Goal: Use online tool/utility: Utilize a website feature to perform a specific function

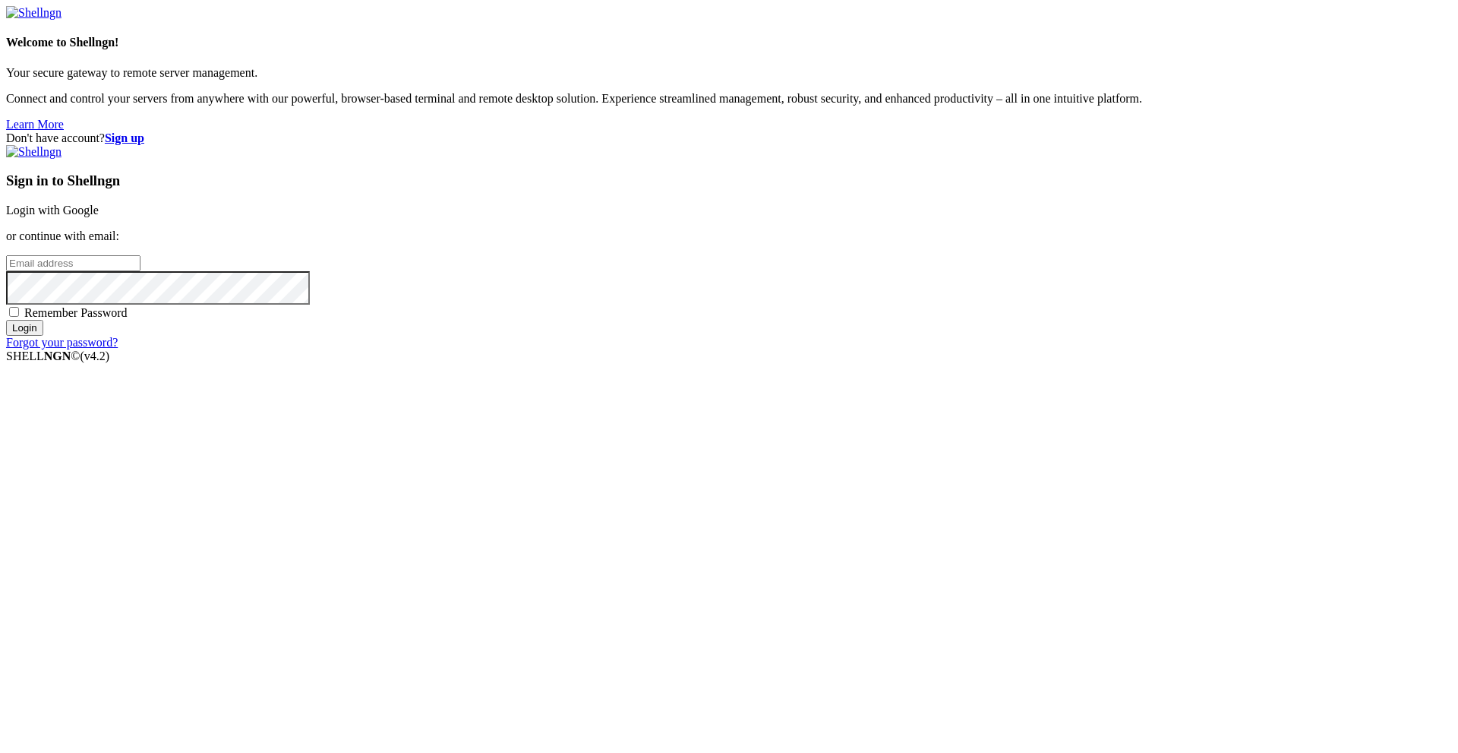
click at [99, 216] on link "Login with Google" at bounding box center [52, 210] width 93 height 13
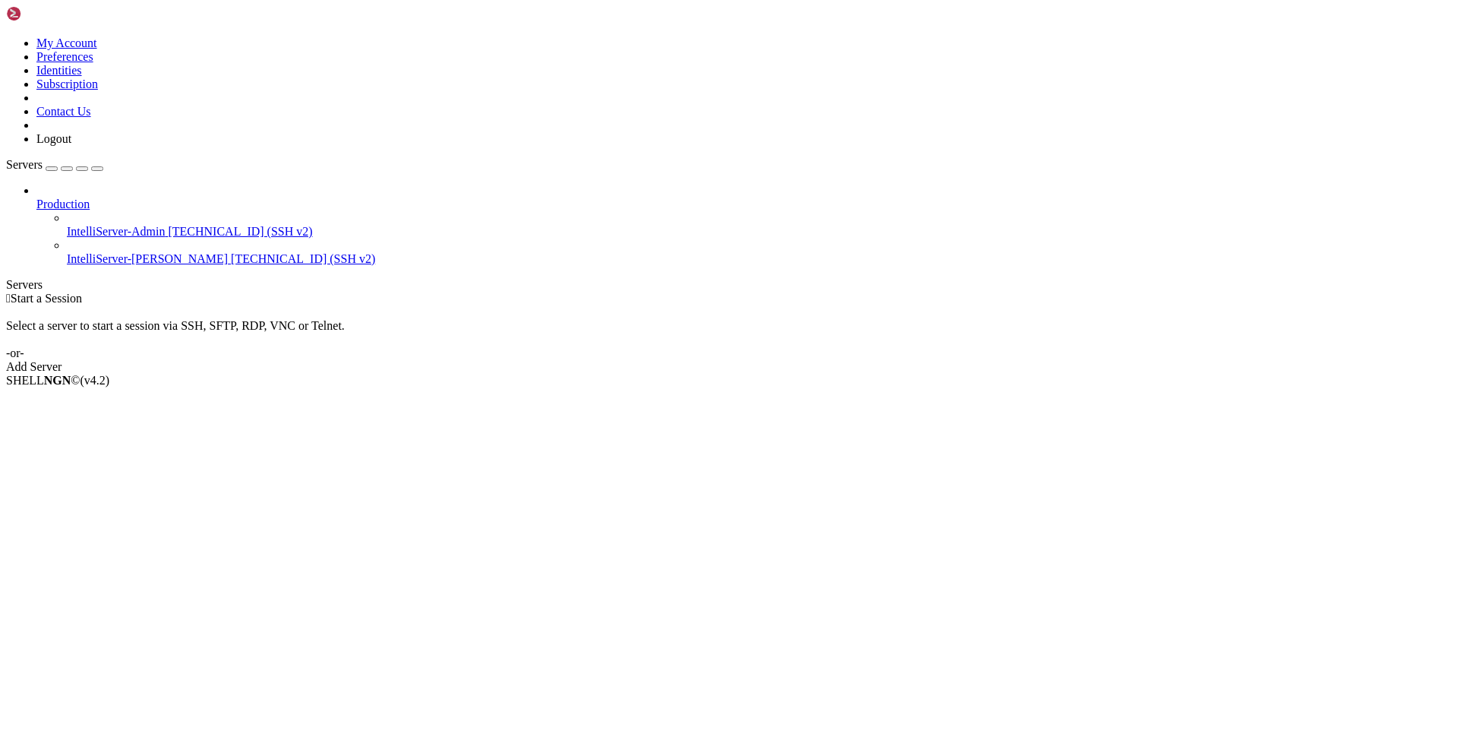
click at [71, 252] on span "IntelliServer-[PERSON_NAME]" at bounding box center [147, 258] width 161 height 13
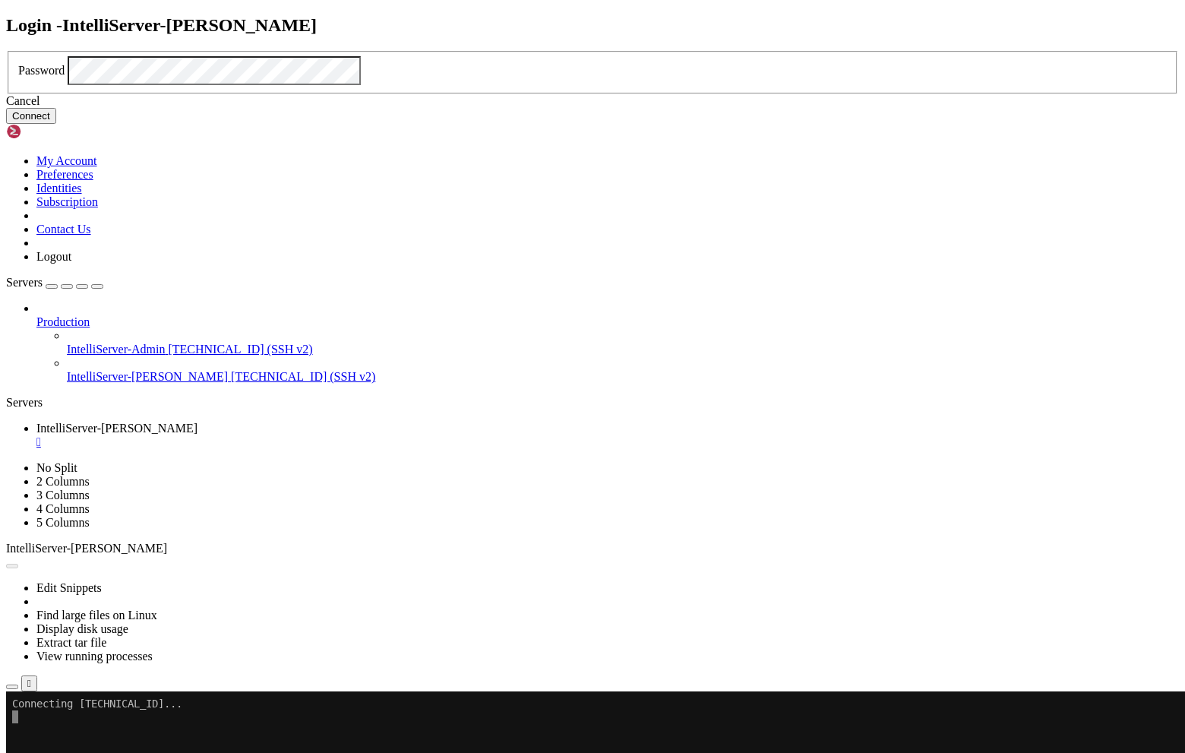
click at [56, 124] on button "Connect" at bounding box center [31, 116] width 50 height 16
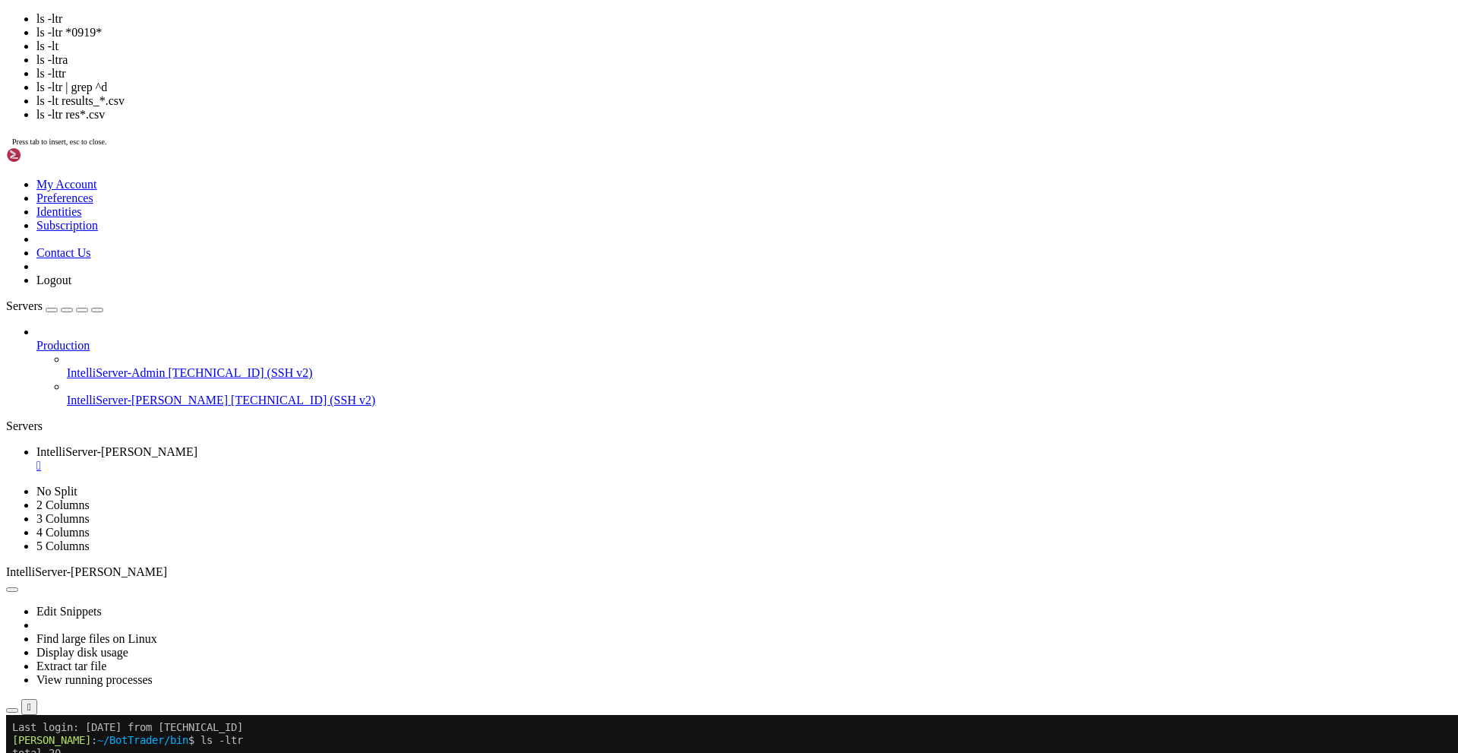
scroll to position [361, 0]
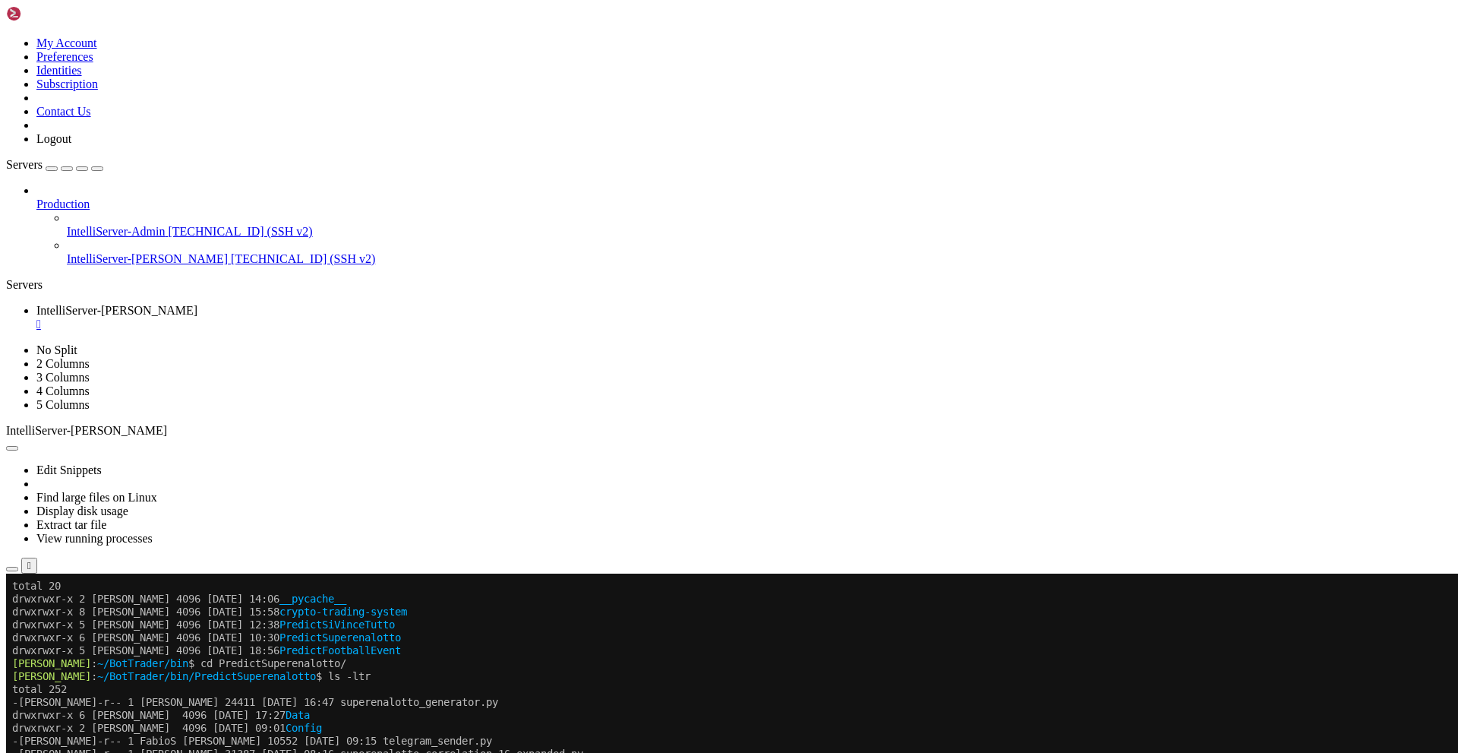
scroll to position [2427, 0]
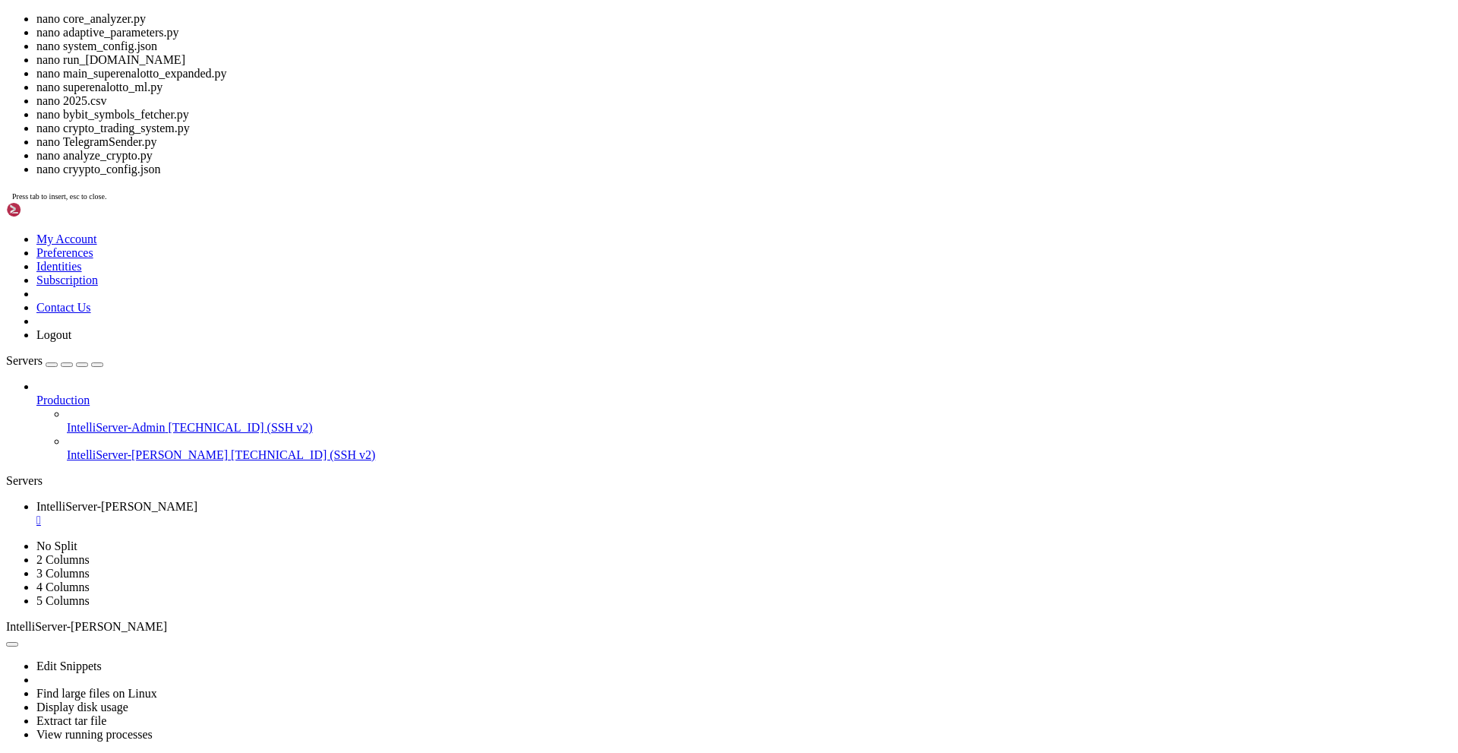
scroll to position [1769, 0]
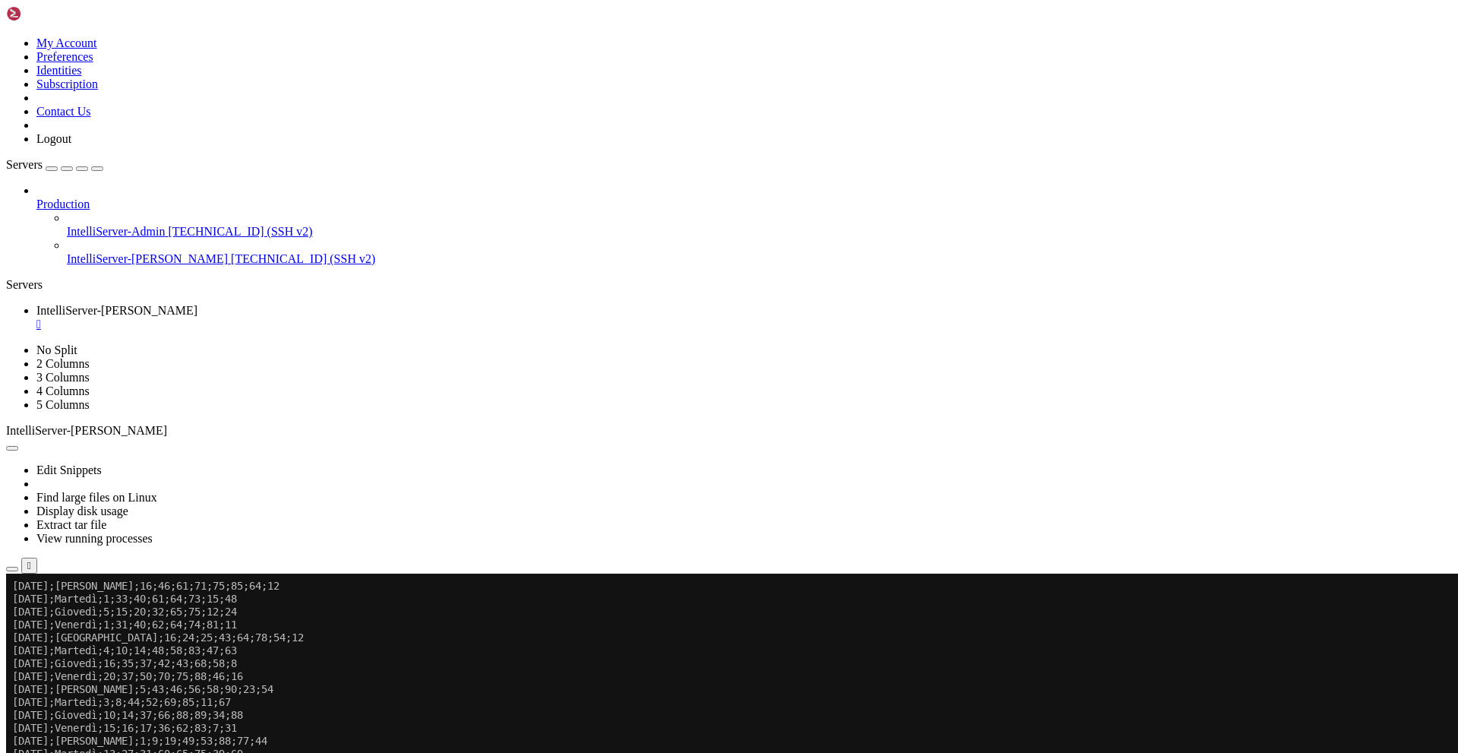
scroll to position [0, 0]
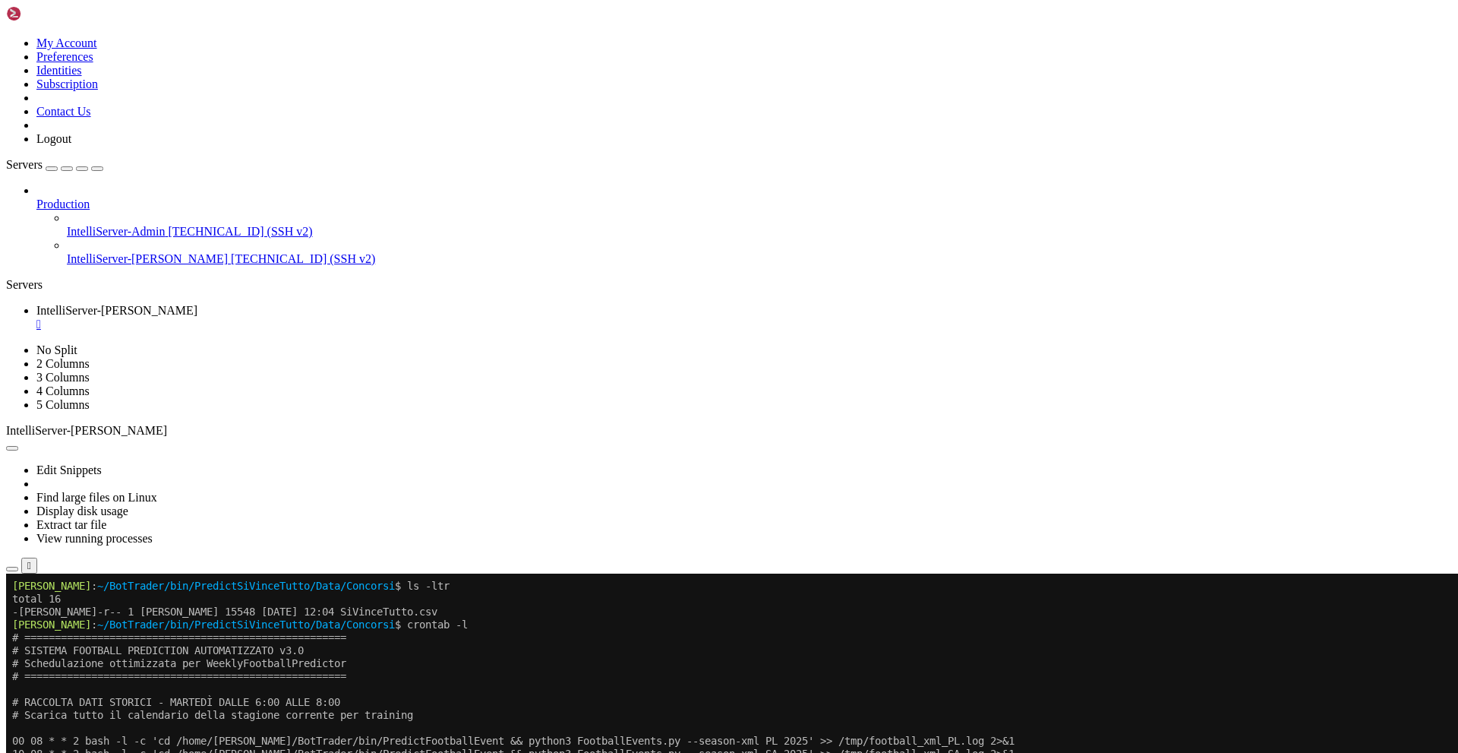
click at [97, 169] on icon "button" at bounding box center [97, 169] width 0 height 0
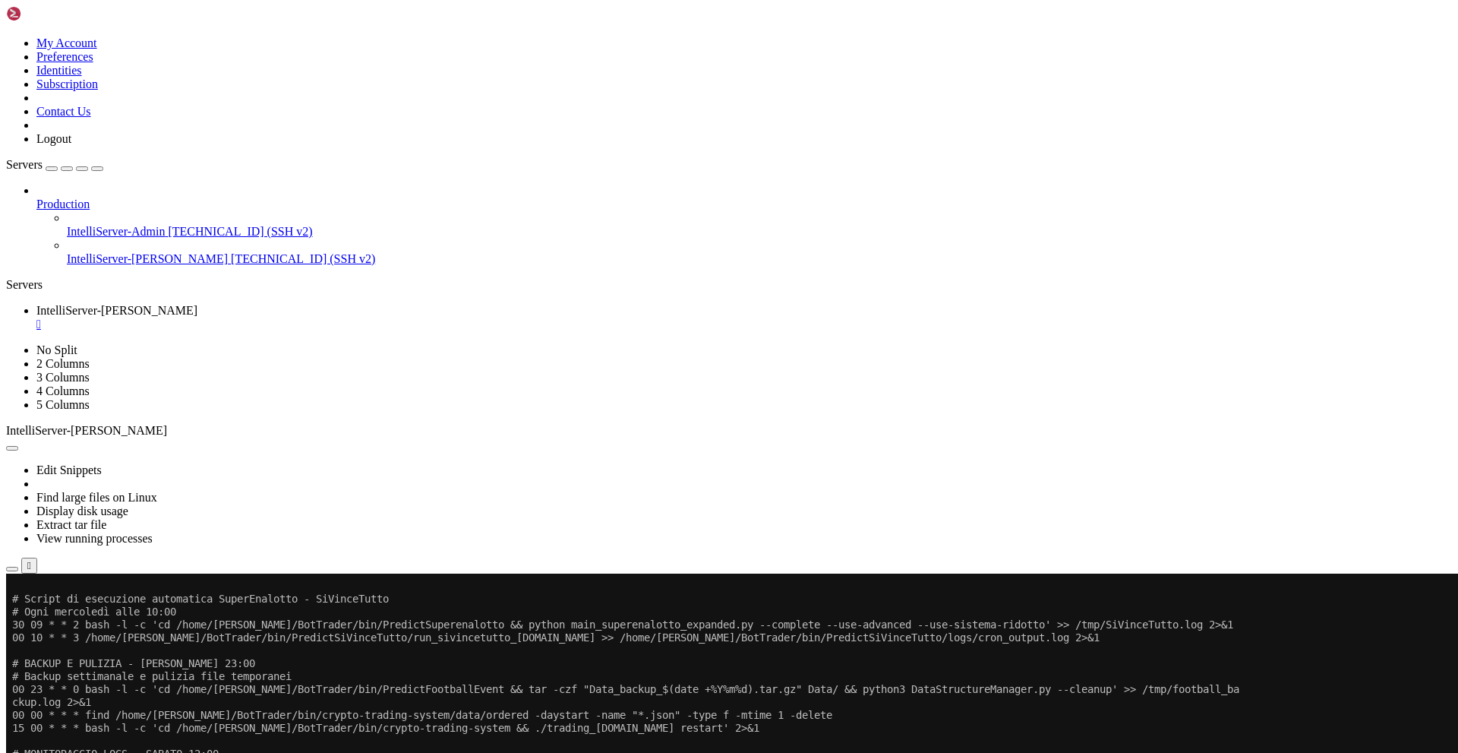
scroll to position [452, 0]
